Goal: Information Seeking & Learning: Learn about a topic

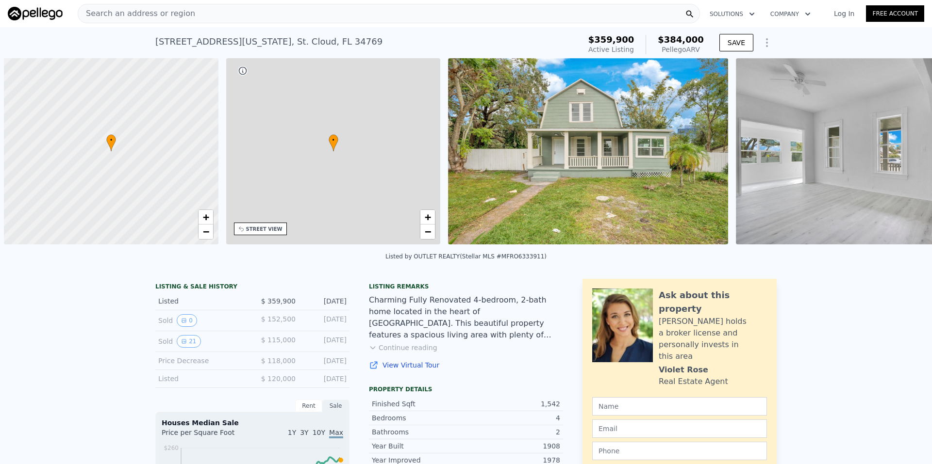
scroll to position [0, 4]
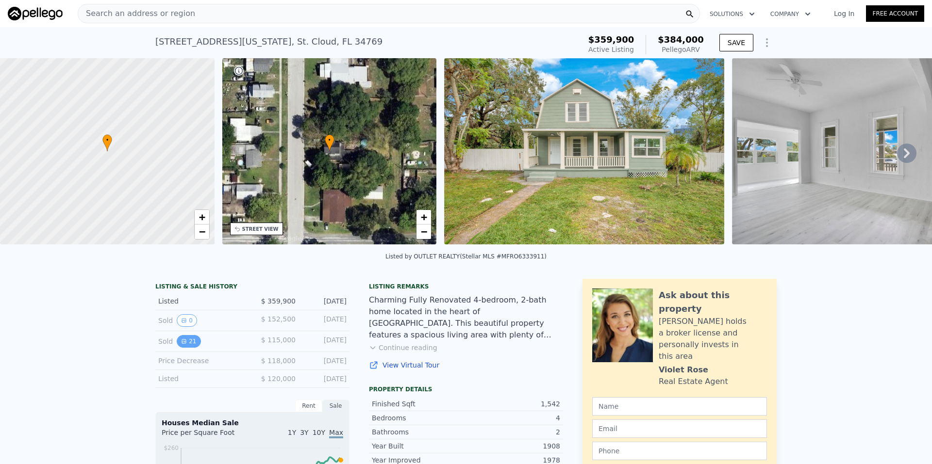
click at [181, 345] on icon "View historical data" at bounding box center [184, 342] width 6 height 6
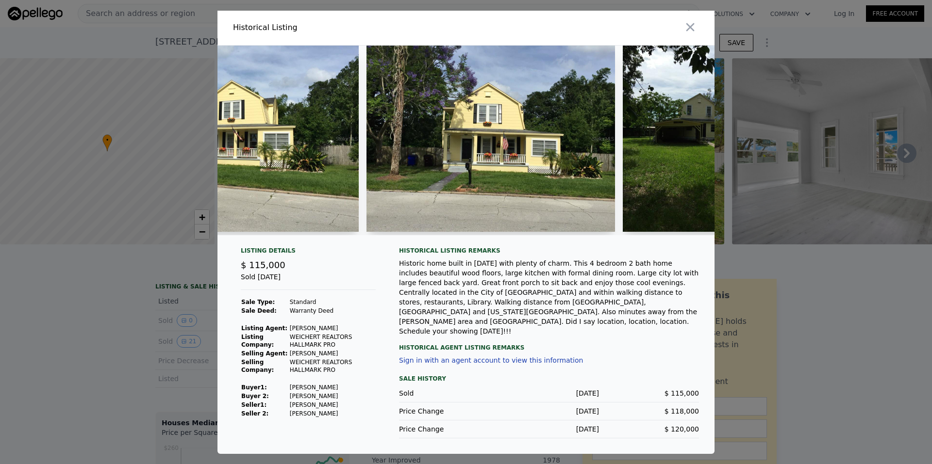
scroll to position [0, 375]
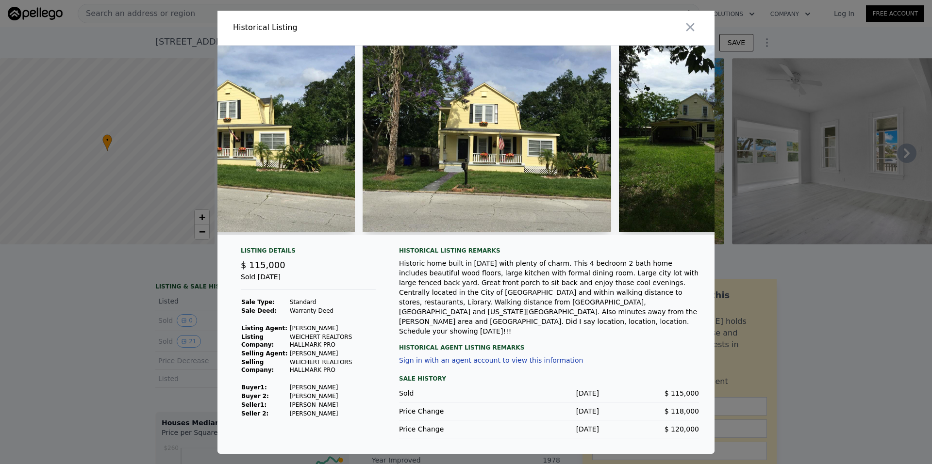
click at [421, 189] on img at bounding box center [487, 139] width 248 height 186
click at [389, 158] on img at bounding box center [487, 139] width 248 height 186
click at [345, 200] on img at bounding box center [230, 139] width 248 height 186
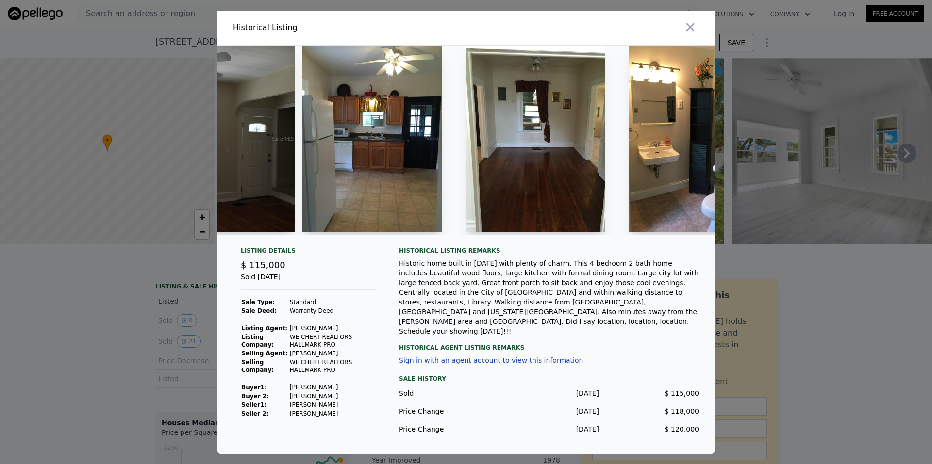
scroll to position [0, 1456]
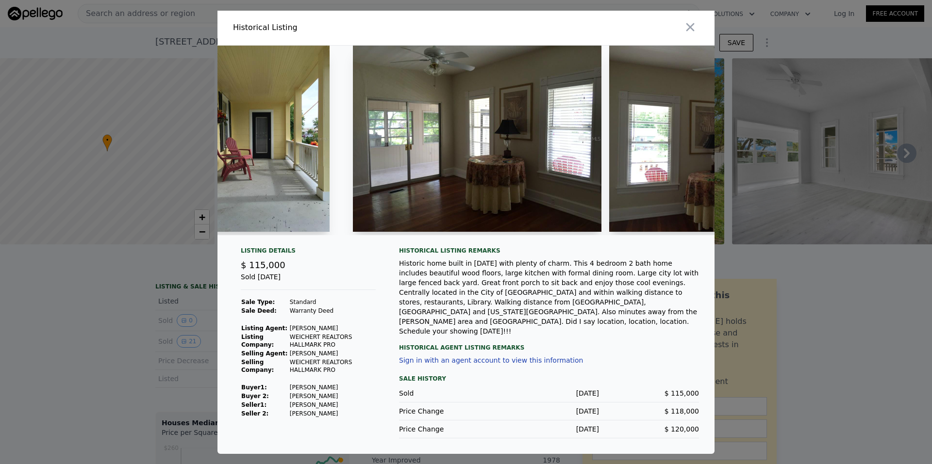
drag, startPoint x: 511, startPoint y: 249, endPoint x: 441, endPoint y: 210, distance: 80.0
click at [441, 210] on div at bounding box center [465, 141] width 497 height 190
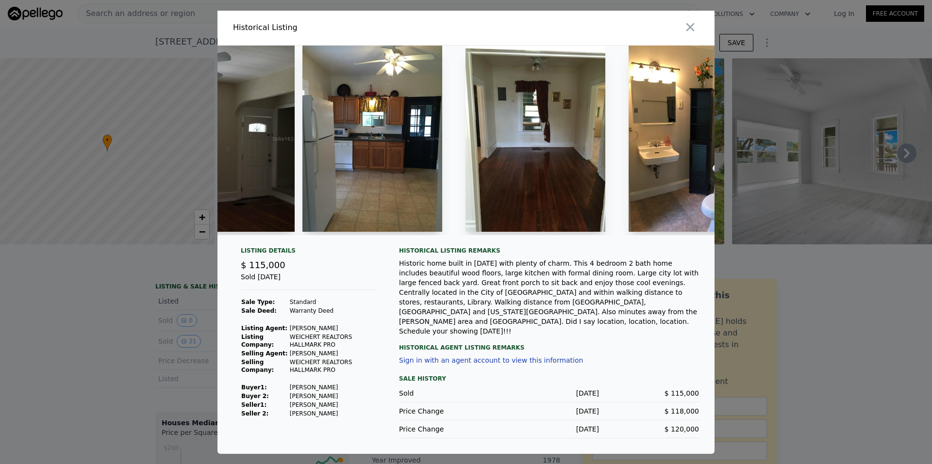
scroll to position [0, 2000]
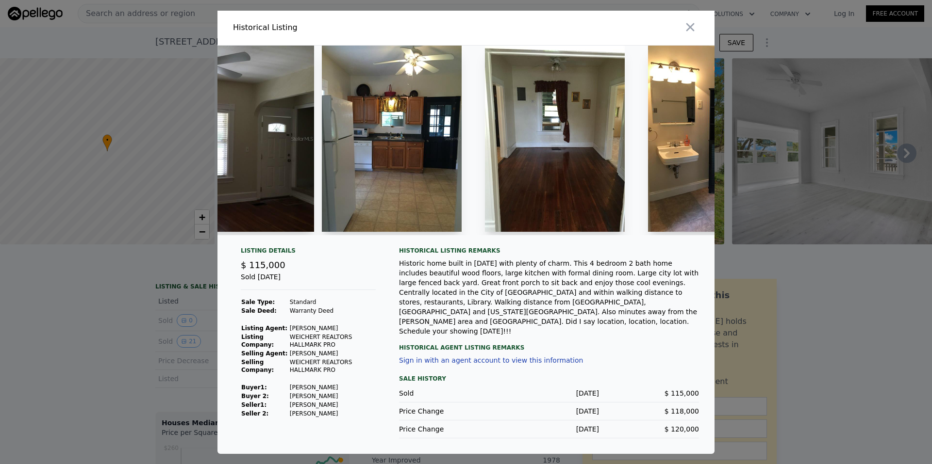
click at [442, 206] on img at bounding box center [392, 139] width 140 height 186
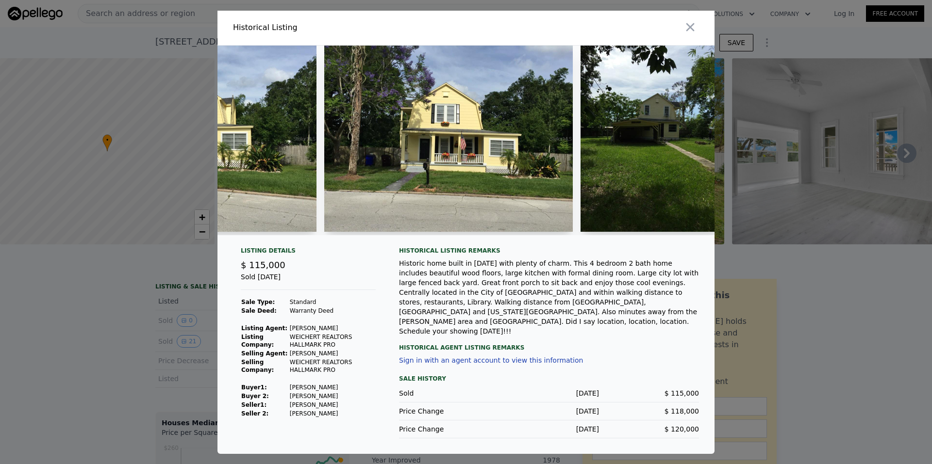
scroll to position [0, 1894]
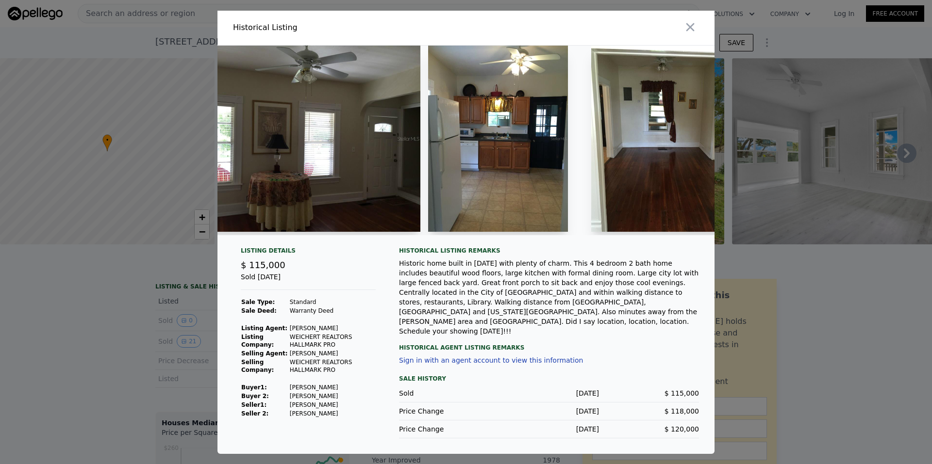
drag, startPoint x: 396, startPoint y: 246, endPoint x: 509, endPoint y: 264, distance: 114.4
click at [509, 255] on div "Historical Listing remarks" at bounding box center [549, 251] width 300 height 8
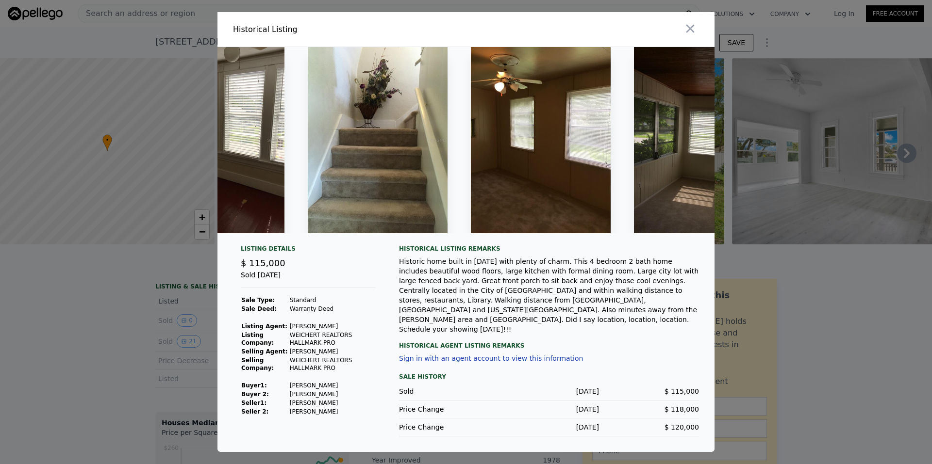
scroll to position [0, 3323]
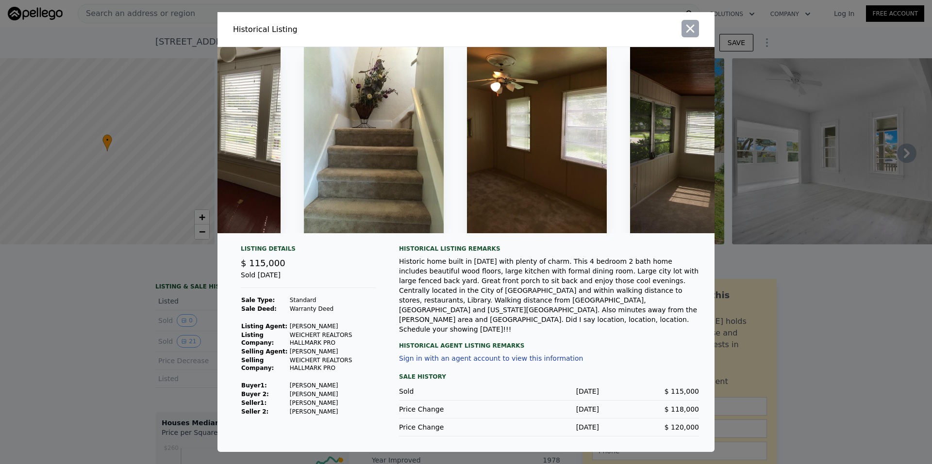
click at [692, 35] on icon "button" at bounding box center [690, 29] width 14 height 14
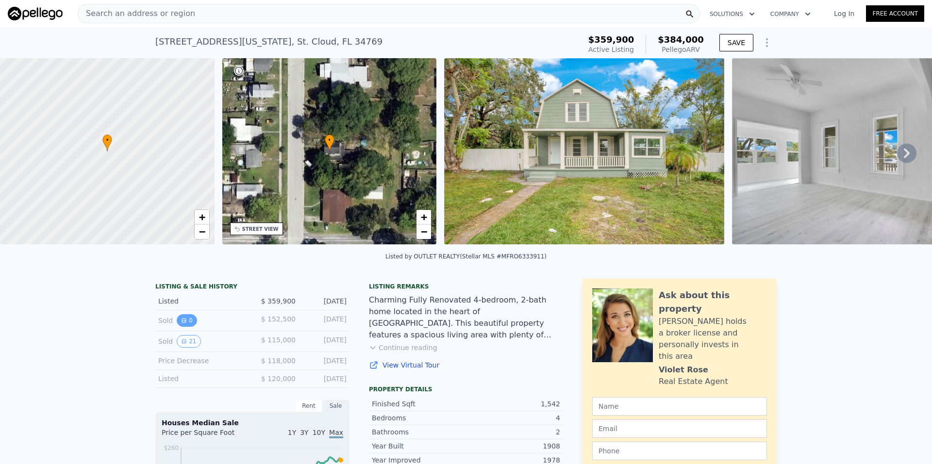
click at [184, 327] on button "0" at bounding box center [187, 320] width 20 height 13
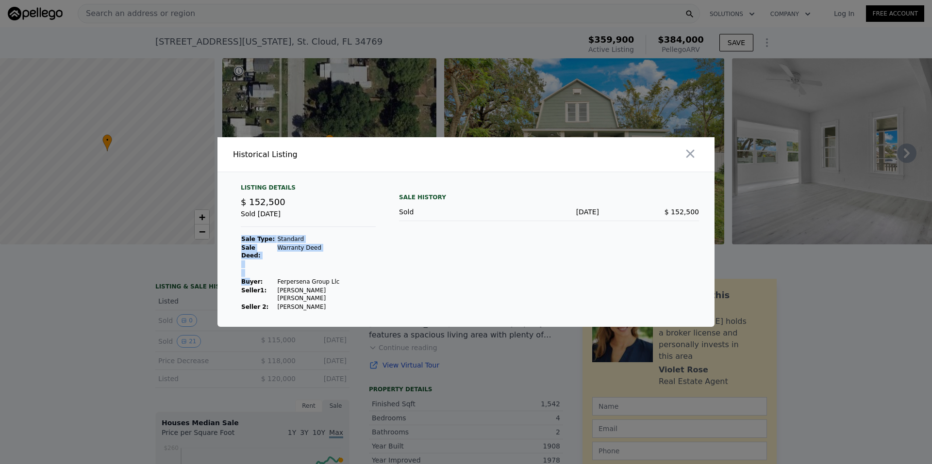
drag, startPoint x: 255, startPoint y: 282, endPoint x: 328, endPoint y: 284, distance: 72.8
click at [328, 284] on div "Listing Details $ 152,500 Sold [DATE] Sale Type: Standard Sale Deed: Warranty D…" at bounding box center [308, 248] width 150 height 128
click at [330, 284] on div "Listing Details $ 152,500 Sold [DATE] Sale Type: Standard Sale Deed: Warranty D…" at bounding box center [308, 248] width 150 height 128
click at [688, 158] on icon "button" at bounding box center [690, 154] width 8 height 8
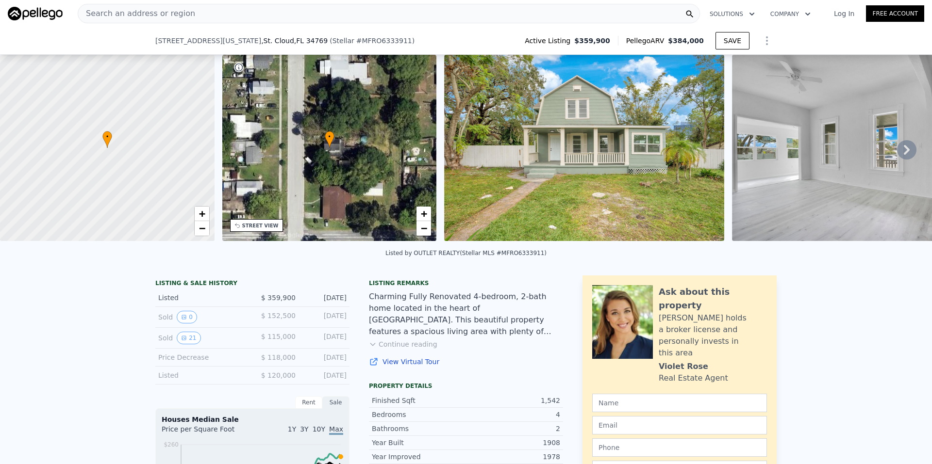
scroll to position [45, 0]
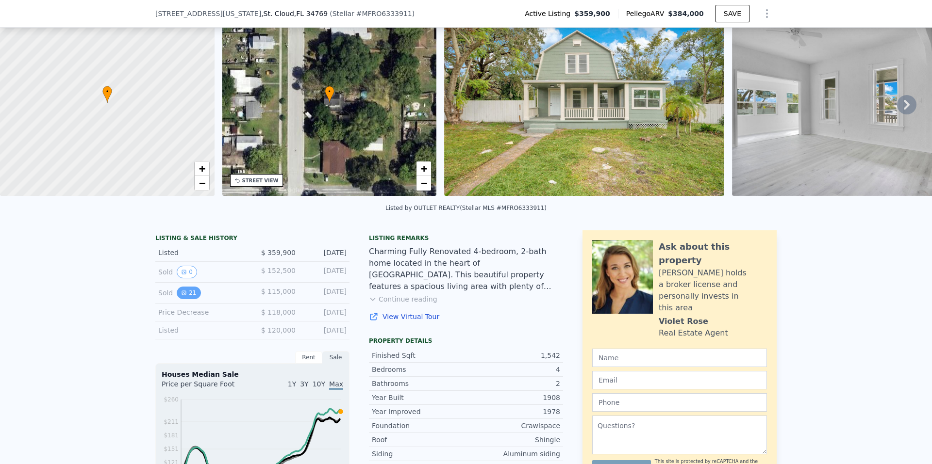
click at [183, 299] on button "21" at bounding box center [189, 293] width 24 height 13
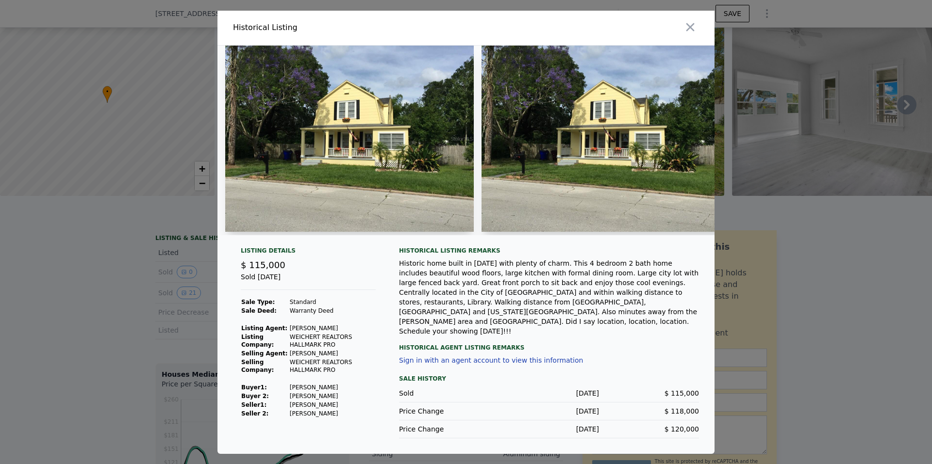
click at [201, 384] on div at bounding box center [466, 232] width 932 height 464
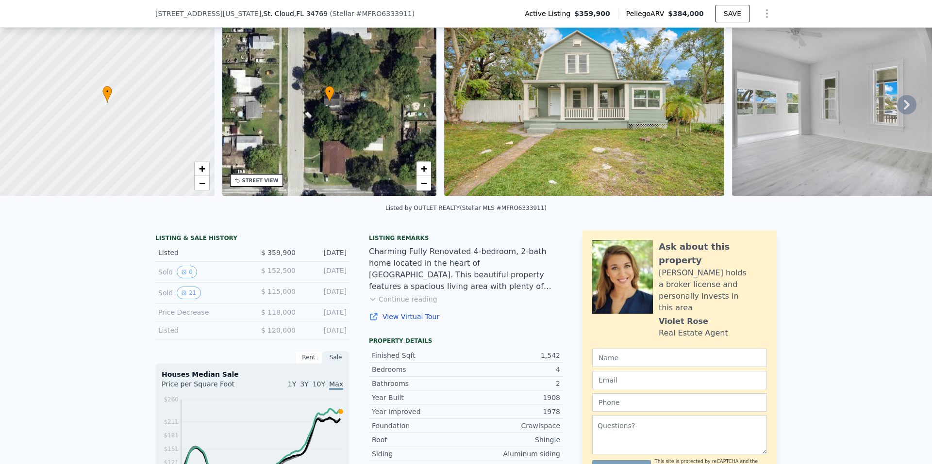
click at [179, 334] on div "Listed" at bounding box center [201, 331] width 86 height 10
drag, startPoint x: 260, startPoint y: 255, endPoint x: 287, endPoint y: 249, distance: 27.8
click at [287, 249] on div "LISTING & SALE HISTORY Listed $ 359,900 [DATE] Sold 0 $ 152,500 [DATE] Sold 21 …" at bounding box center [252, 286] width 194 height 105
click at [285, 244] on div "LISTING & SALE HISTORY" at bounding box center [252, 239] width 194 height 10
click at [276, 255] on span "$ 359,900" at bounding box center [278, 253] width 34 height 8
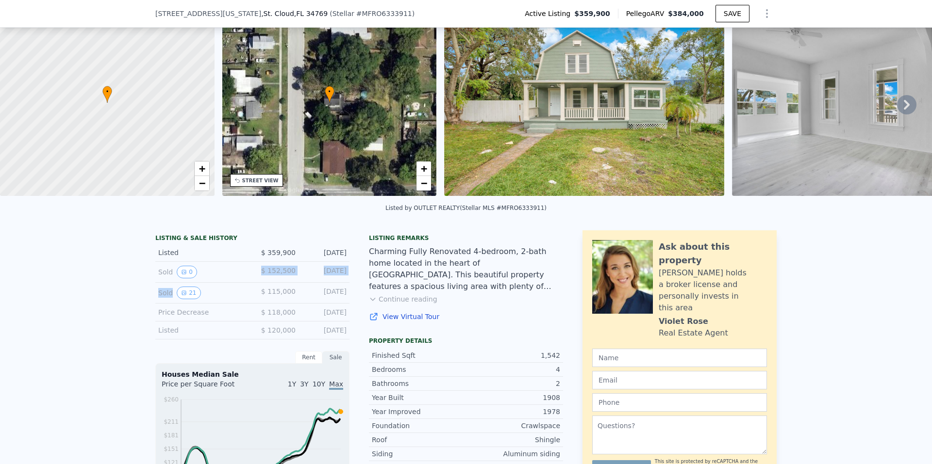
drag, startPoint x: 181, startPoint y: 308, endPoint x: 166, endPoint y: 304, distance: 15.7
click at [170, 311] on div "LISTING & SALE HISTORY Listed $ 359,900 [DATE] Sold 0 $ 152,500 [DATE] Sold 21 …" at bounding box center [252, 286] width 194 height 105
click at [213, 299] on div "Sold 21" at bounding box center [201, 293] width 86 height 13
click at [179, 294] on button "21" at bounding box center [189, 293] width 24 height 13
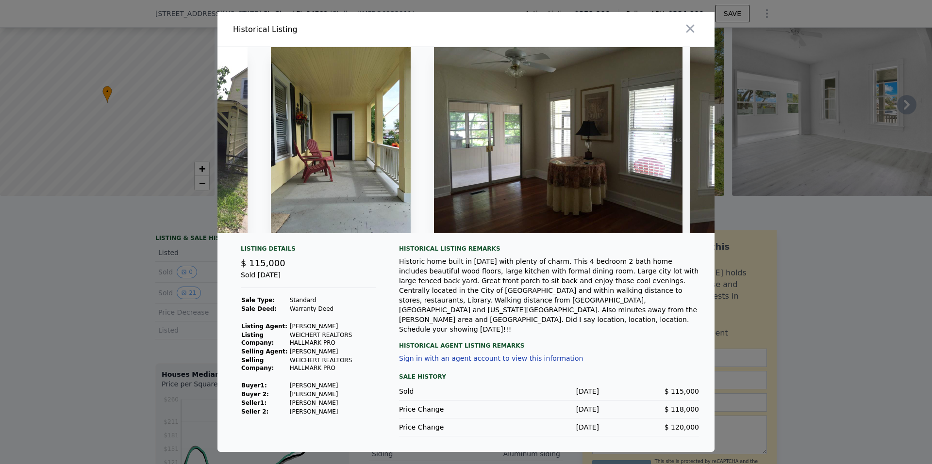
scroll to position [0, 1368]
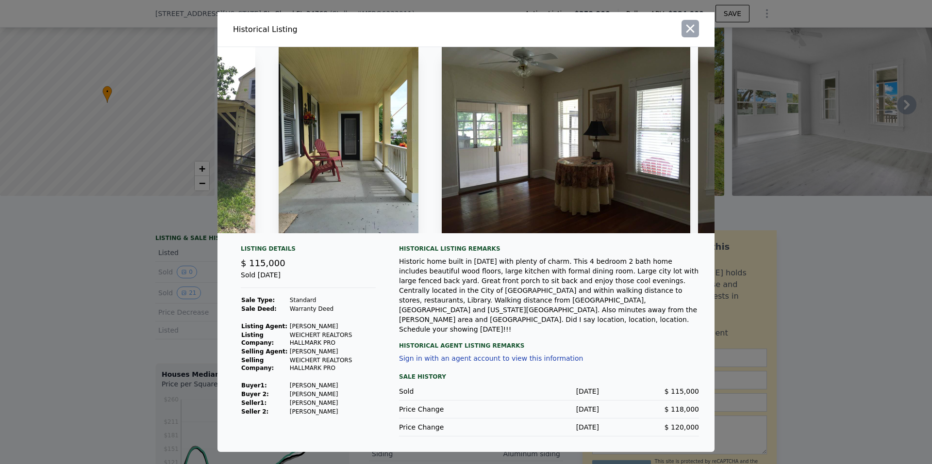
click at [687, 37] on button "button" at bounding box center [689, 28] width 17 height 17
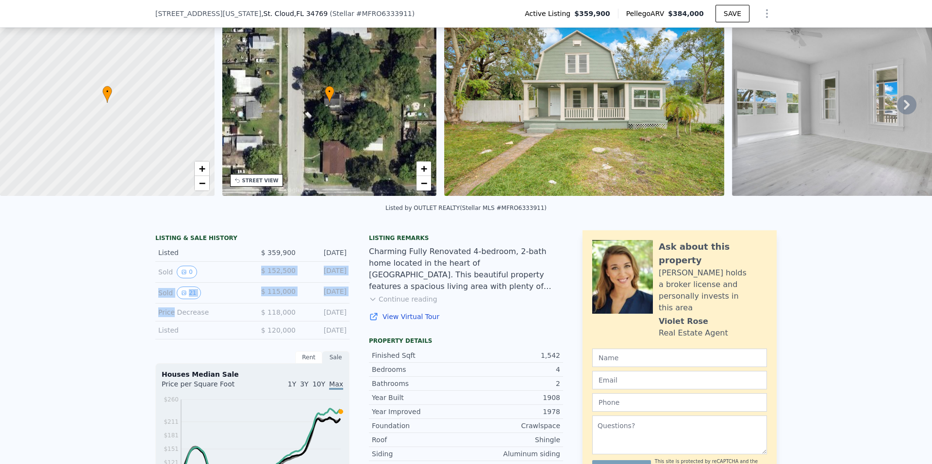
scroll to position [0, 0]
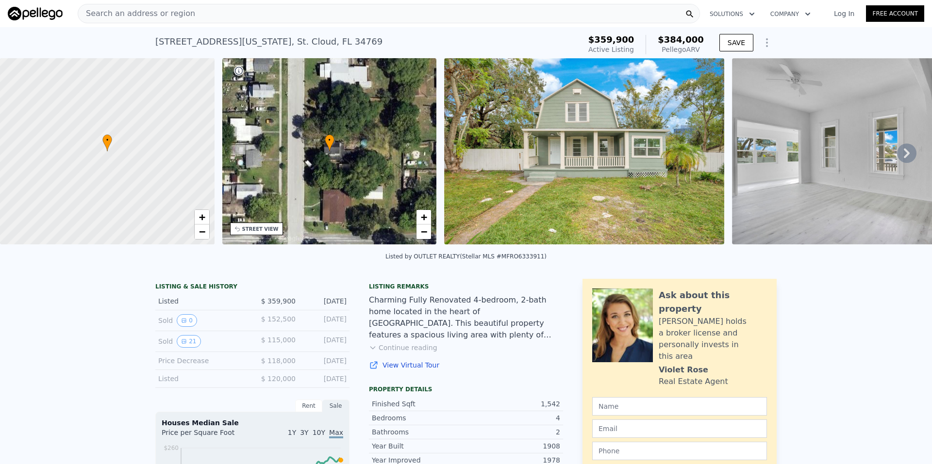
click at [291, 293] on div "LISTING & SALE HISTORY" at bounding box center [252, 288] width 194 height 10
